Goal: Information Seeking & Learning: Learn about a topic

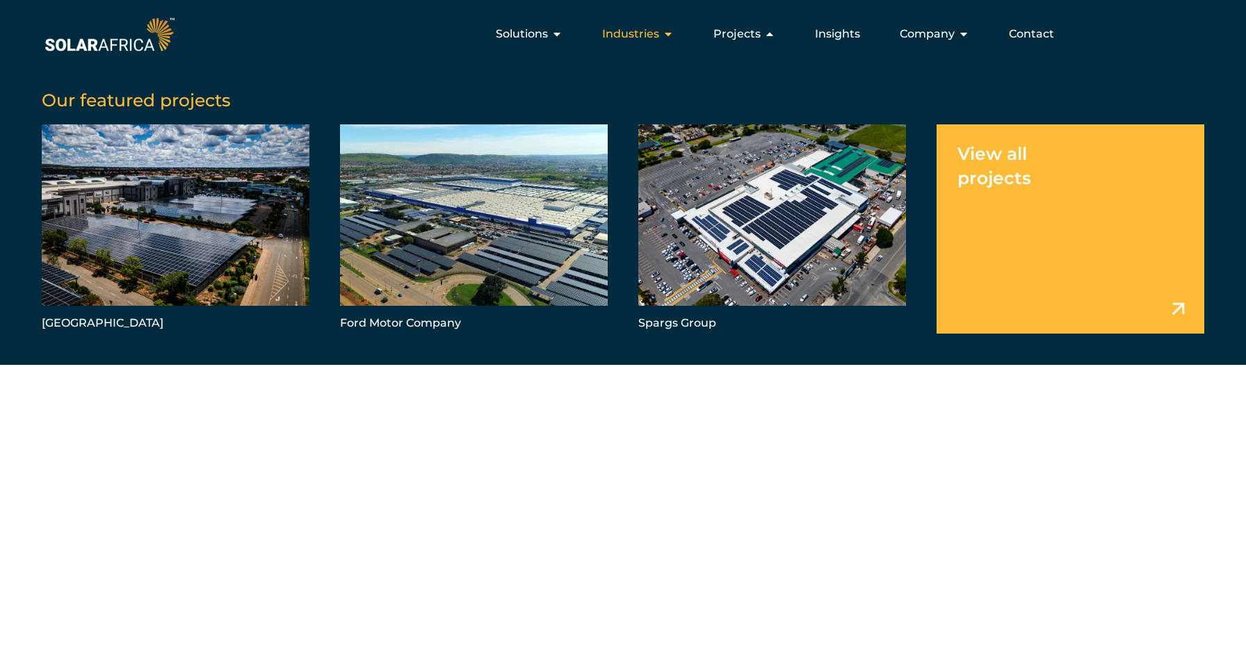
click at [641, 35] on span "Industries" at bounding box center [630, 34] width 57 height 17
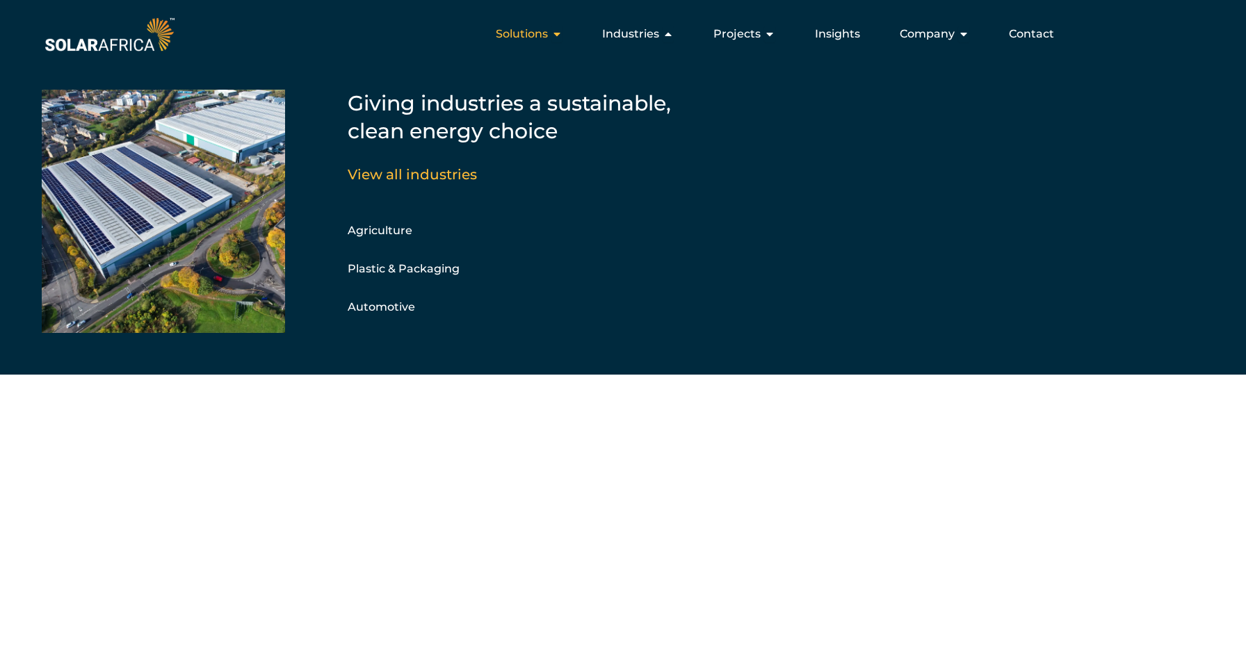
click at [529, 31] on span "Solutions" at bounding box center [522, 34] width 52 height 17
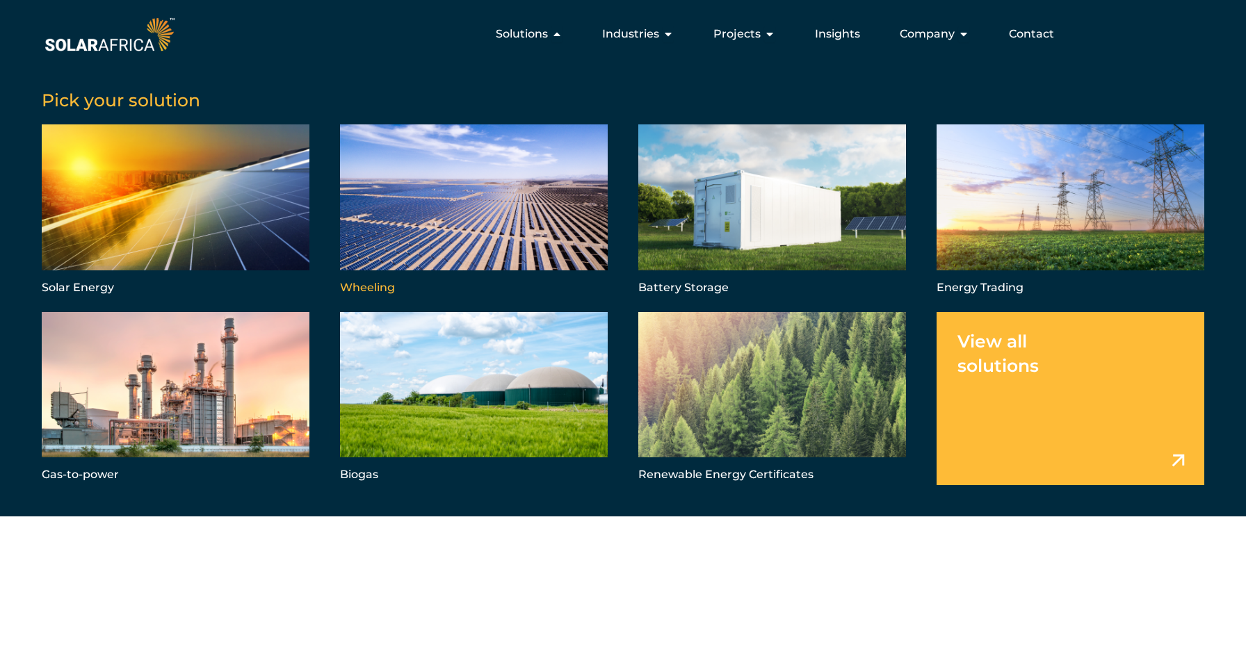
click at [437, 188] on link "Menu" at bounding box center [474, 210] width 268 height 173
